Goal: Find specific page/section: Find specific page/section

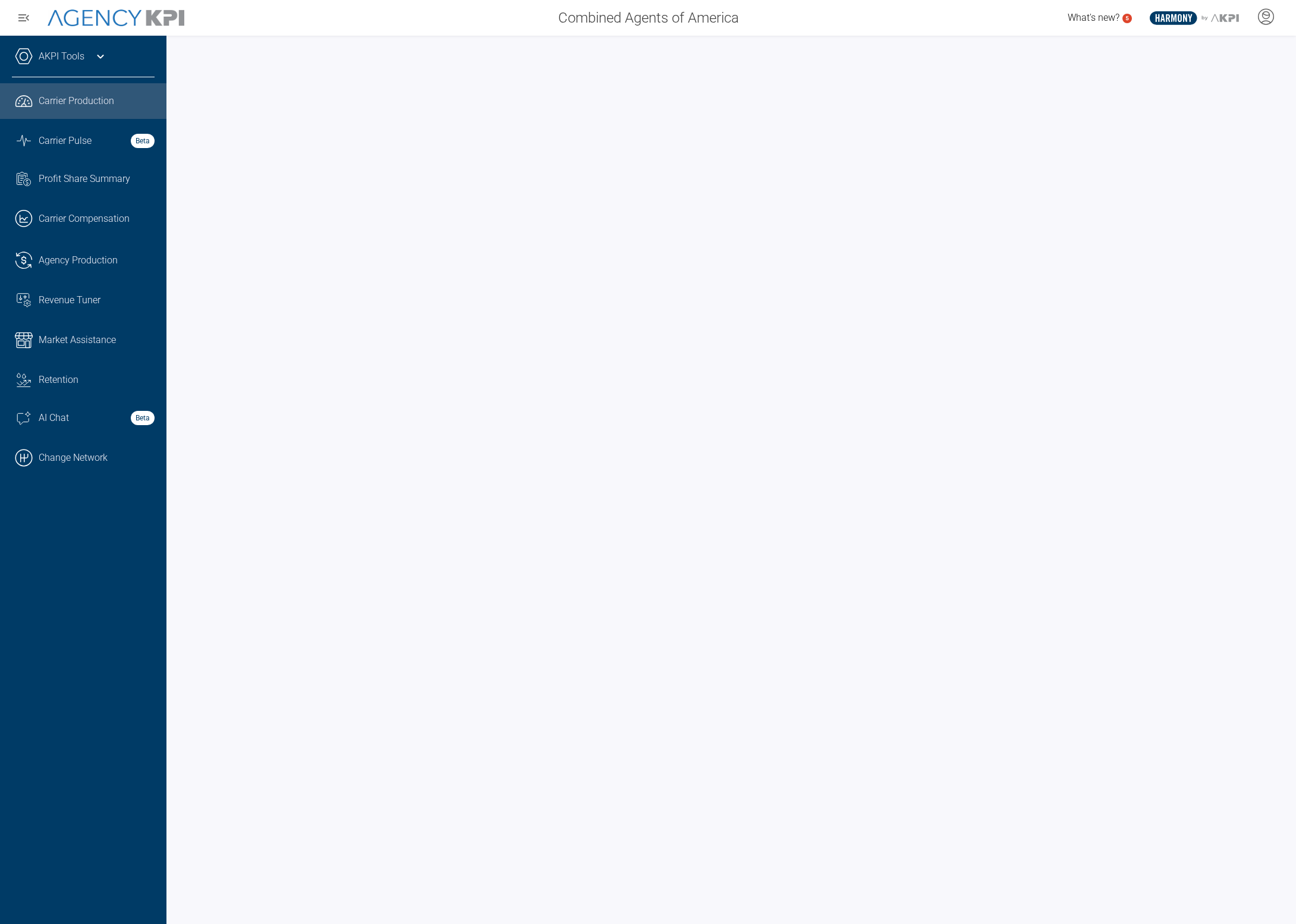
click at [61, 299] on span "Revenue Tuner" at bounding box center [70, 300] width 62 height 14
click at [85, 87] on link ".cls-1{fill:none;stroke:#221f20;stroke-linecap:round;stroke-linejoin:round;stro…" at bounding box center [83, 101] width 167 height 36
click at [87, 296] on span "Revenue Tuner" at bounding box center [70, 300] width 62 height 14
